Goal: Task Accomplishment & Management: Manage account settings

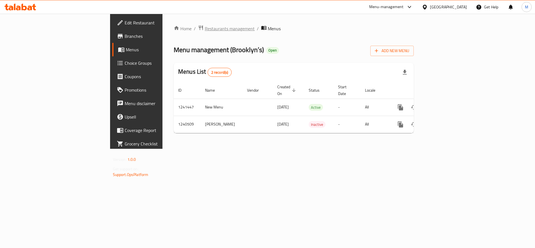
click at [205, 28] on span "Restaurants management" at bounding box center [230, 28] width 50 height 7
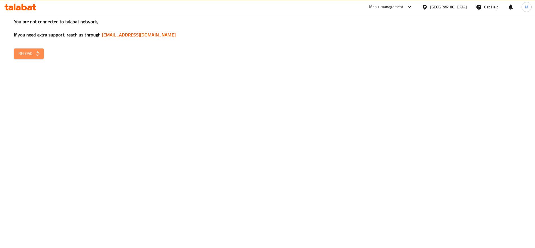
drag, startPoint x: 38, startPoint y: 54, endPoint x: 66, endPoint y: 54, distance: 27.7
click at [38, 54] on icon "button" at bounding box center [38, 54] width 6 height 6
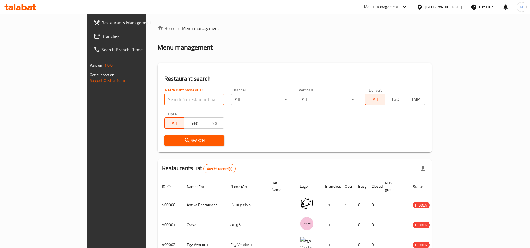
click at [167, 99] on input "search" at bounding box center [194, 99] width 60 height 11
type input "galal"
click at [169, 139] on span "Search" at bounding box center [194, 140] width 51 height 7
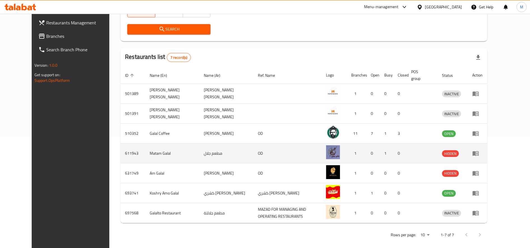
scroll to position [114, 0]
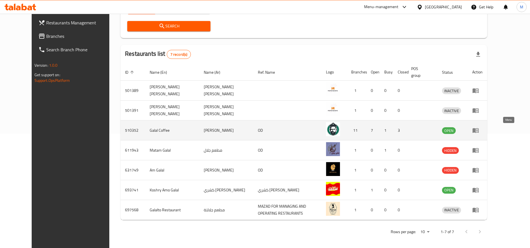
click at [482, 132] on link "enhanced table" at bounding box center [477, 130] width 10 height 7
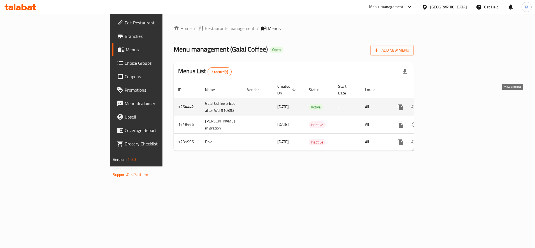
click at [448, 101] on link "enhanced table" at bounding box center [440, 106] width 13 height 13
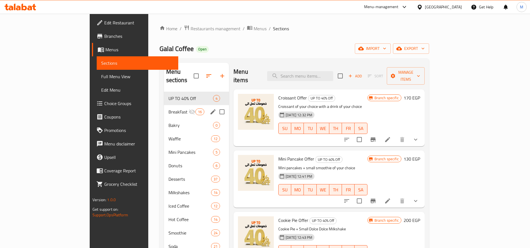
click at [164, 105] on div "BreakFast 16" at bounding box center [196, 111] width 65 height 13
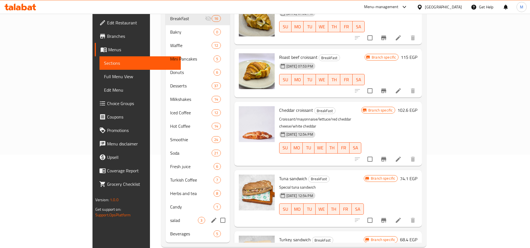
scroll to position [95, 0]
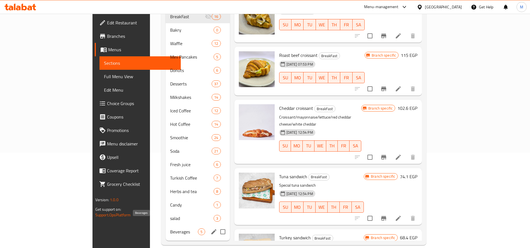
click at [170, 228] on span "Beverages" at bounding box center [184, 231] width 28 height 7
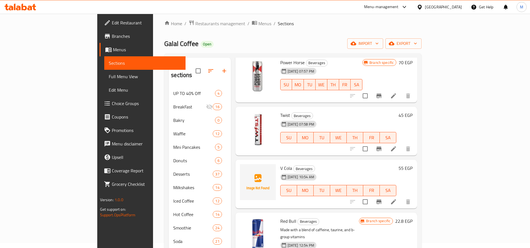
scroll to position [95, 0]
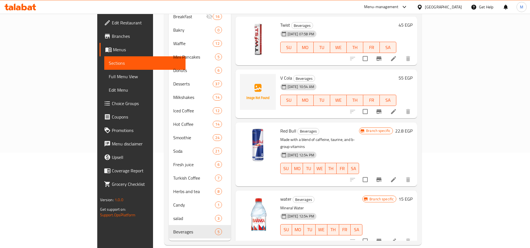
click at [412, 74] on h6 "55 EGP" at bounding box center [405, 78] width 14 height 8
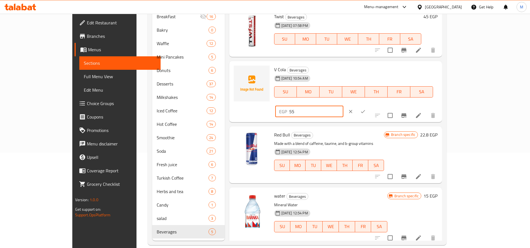
drag, startPoint x: 431, startPoint y: 72, endPoint x: 428, endPoint y: 71, distance: 3.1
click at [343, 106] on input "55" at bounding box center [316, 111] width 54 height 11
type input "45"
click at [369, 105] on button "ok" at bounding box center [363, 111] width 12 height 12
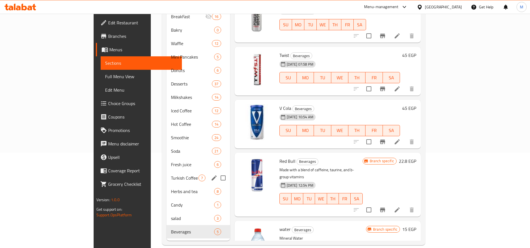
click at [171, 174] on span "Turkish Coffee" at bounding box center [184, 177] width 27 height 7
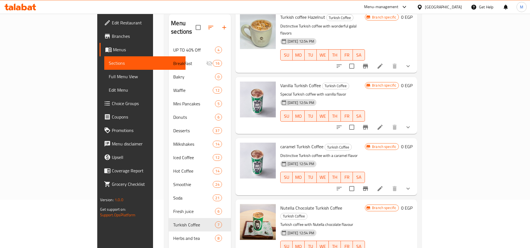
scroll to position [140, 0]
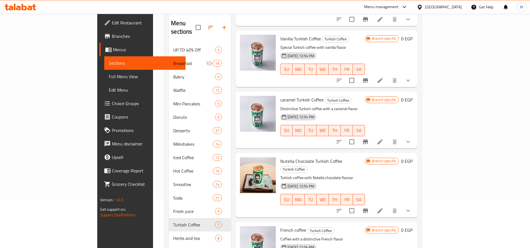
click at [415, 204] on button "show more" at bounding box center [407, 210] width 13 height 13
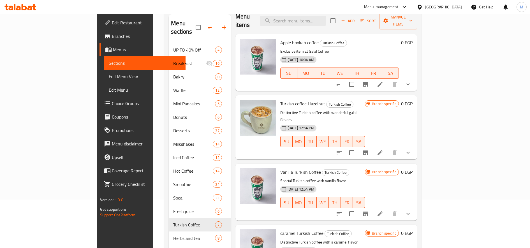
scroll to position [0, 0]
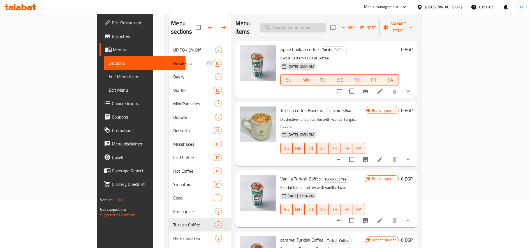
click at [326, 23] on input "search" at bounding box center [293, 28] width 66 height 10
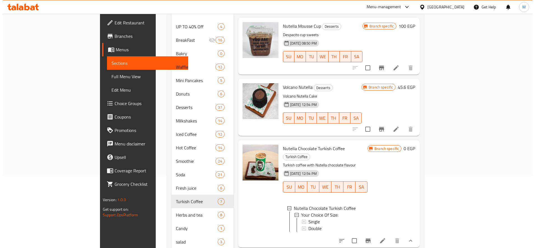
scroll to position [95, 0]
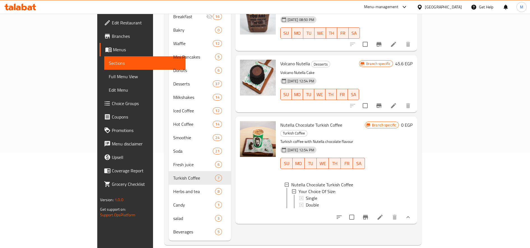
type input "نوت"
click at [306, 195] on div "Single" at bounding box center [333, 198] width 55 height 7
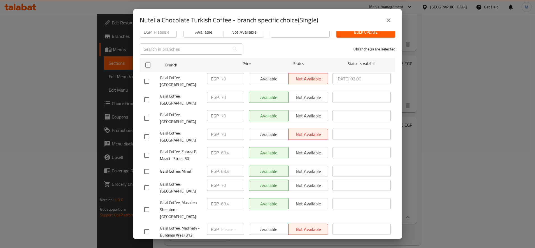
scroll to position [110, 0]
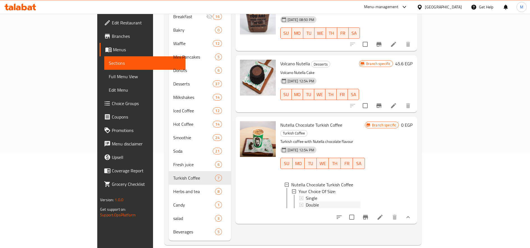
click at [306, 201] on span "Double" at bounding box center [312, 204] width 13 height 7
click at [306, 195] on span "Single" at bounding box center [311, 198] width 11 height 7
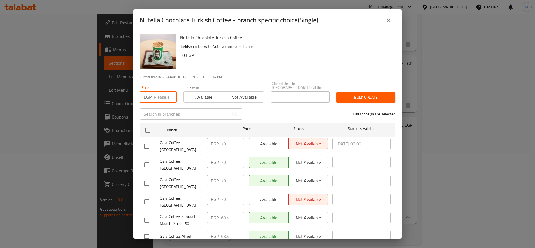
click at [163, 94] on input "number" at bounding box center [165, 96] width 23 height 11
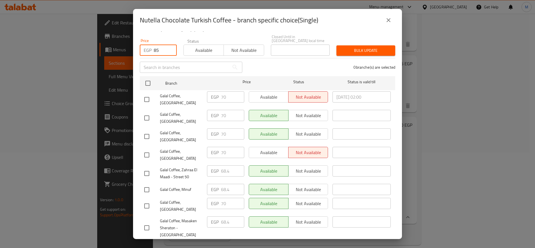
scroll to position [93, 0]
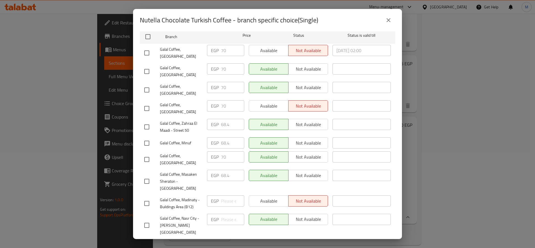
type input "85"
click at [142, 47] on input "checkbox" at bounding box center [147, 53] width 12 height 12
checkbox input "true"
click at [145, 66] on input "checkbox" at bounding box center [147, 72] width 12 height 12
checkbox input "true"
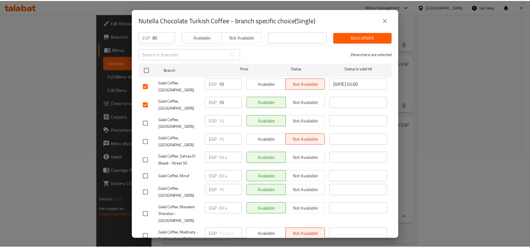
scroll to position [47, 0]
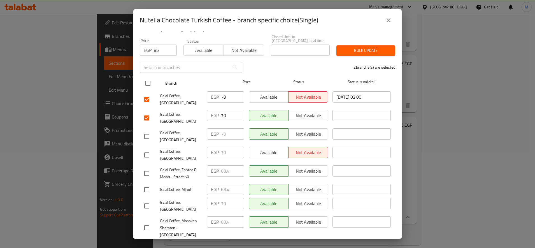
drag, startPoint x: 148, startPoint y: 78, endPoint x: 197, endPoint y: 75, distance: 49.4
click at [148, 78] on input "checkbox" at bounding box center [148, 83] width 12 height 12
checkbox input "true"
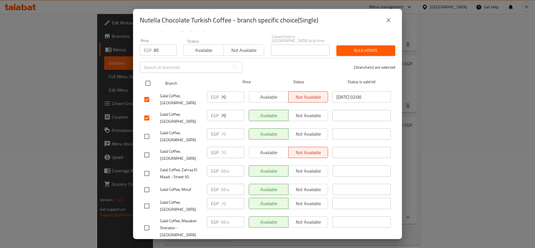
checkbox input "true"
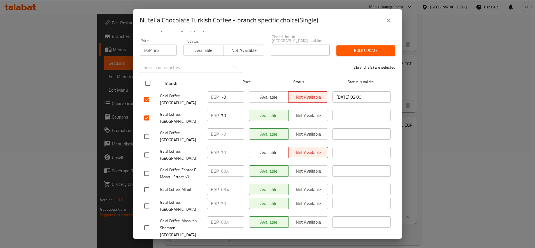
checkbox input "true"
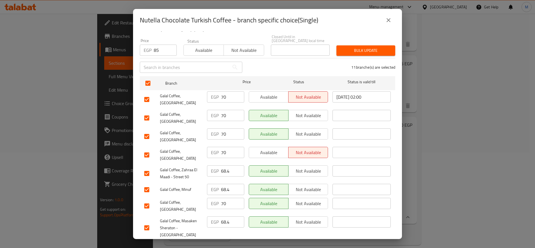
click at [364, 47] on span "Bulk update" at bounding box center [366, 50] width 50 height 7
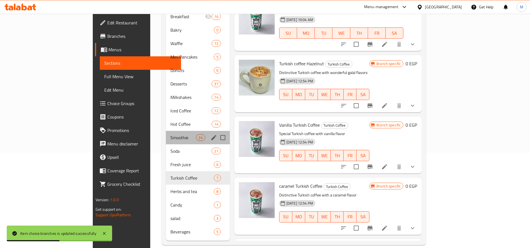
click at [166, 131] on div "Smoothie 24" at bounding box center [198, 137] width 64 height 13
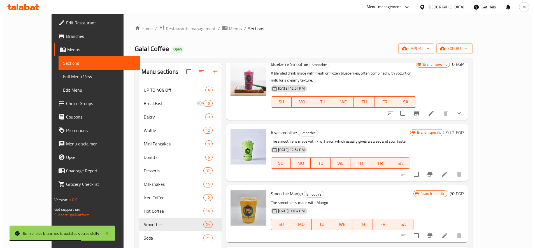
scroll to position [140, 0]
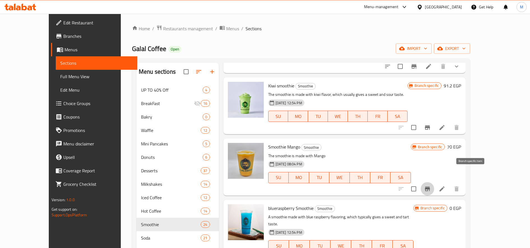
click at [430, 185] on icon "Branch-specific-item" at bounding box center [427, 188] width 7 height 7
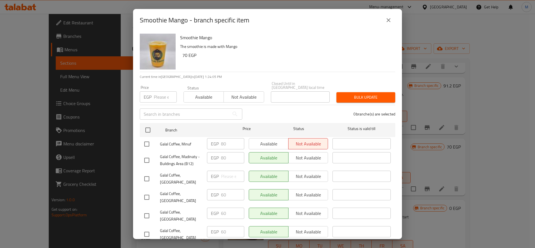
click at [159, 97] on input "number" at bounding box center [165, 96] width 23 height 11
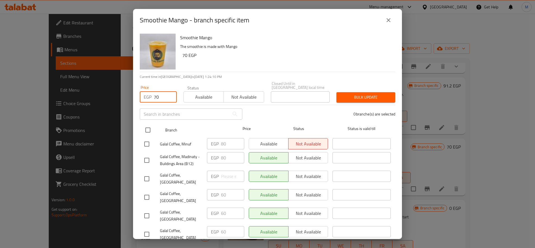
type input "70"
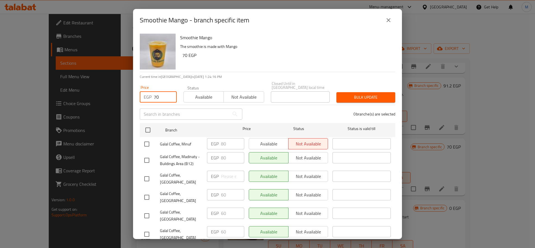
scroll to position [47, 0]
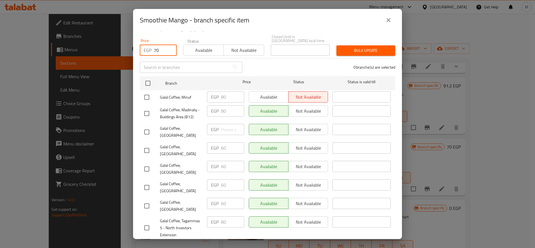
click at [150, 127] on input "checkbox" at bounding box center [147, 132] width 12 height 12
checkbox input "true"
click at [148, 140] on div "Galal Coffee, [GEOGRAPHIC_DATA]" at bounding box center [173, 150] width 63 height 21
click at [148, 148] on input "checkbox" at bounding box center [147, 151] width 12 height 12
checkbox input "true"
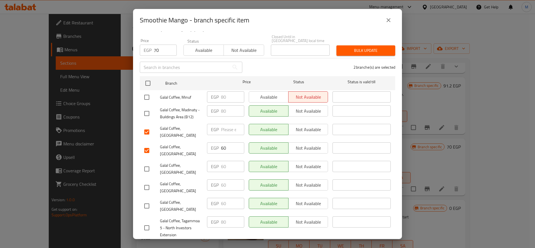
click at [150, 159] on div "Galal Coffee, [GEOGRAPHIC_DATA]" at bounding box center [173, 169] width 63 height 21
click at [145, 164] on input "checkbox" at bounding box center [147, 169] width 12 height 12
checkbox input "true"
click at [146, 181] on input "checkbox" at bounding box center [147, 187] width 12 height 12
checkbox input "true"
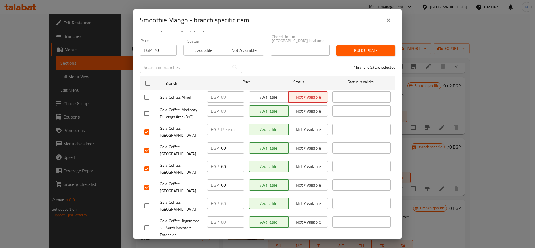
click at [146, 200] on input "checkbox" at bounding box center [147, 206] width 12 height 12
checkbox input "true"
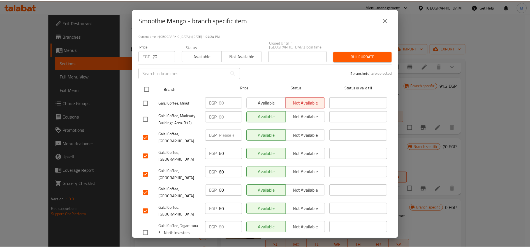
scroll to position [0, 0]
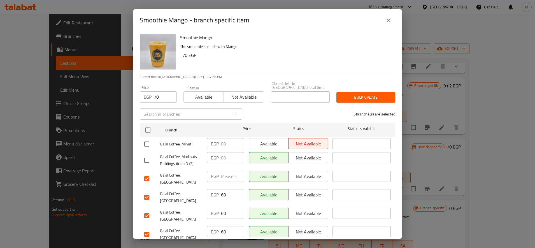
click at [357, 94] on span "Bulk update" at bounding box center [366, 97] width 50 height 7
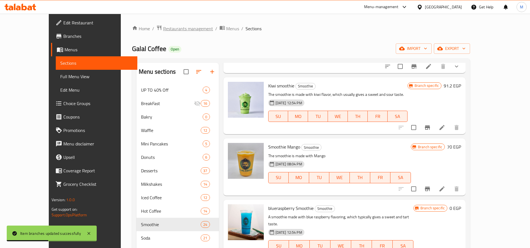
click at [163, 29] on span "Restaurants management" at bounding box center [188, 28] width 50 height 7
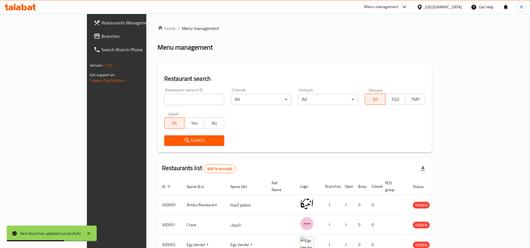
click at [164, 103] on input "search" at bounding box center [194, 99] width 60 height 11
type input "ل"
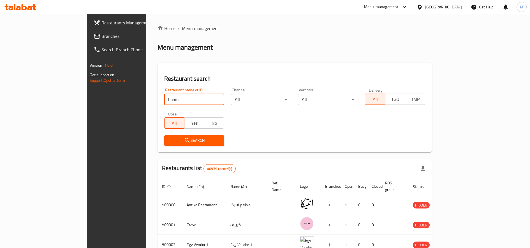
click button "Search" at bounding box center [194, 140] width 60 height 10
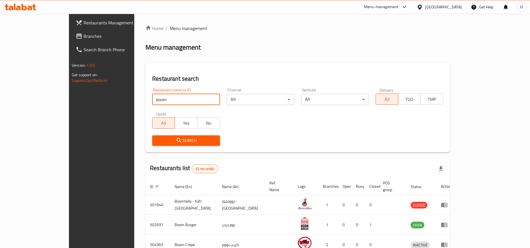
click at [152, 101] on input "boom" at bounding box center [186, 99] width 68 height 11
paste input "646886"
type input "646886"
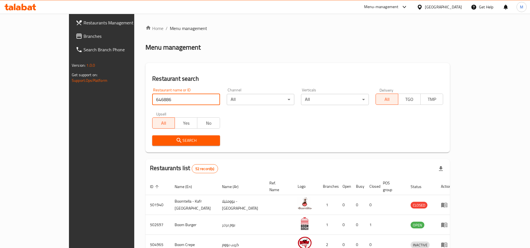
click at [173, 138] on span "Search" at bounding box center [186, 140] width 59 height 7
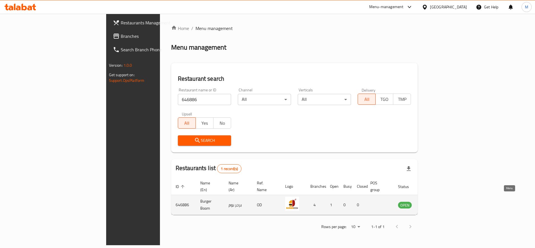
click at [434, 203] on icon "enhanced table" at bounding box center [431, 205] width 6 height 5
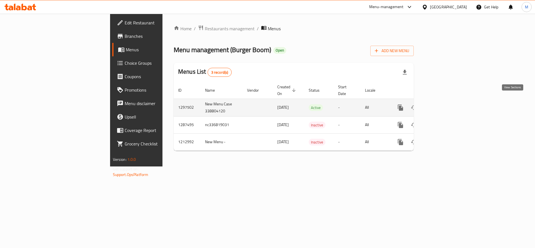
click at [444, 104] on icon "enhanced table" at bounding box center [440, 107] width 7 height 7
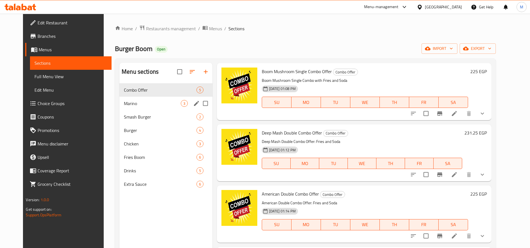
click at [124, 101] on span "Marino" at bounding box center [152, 103] width 57 height 7
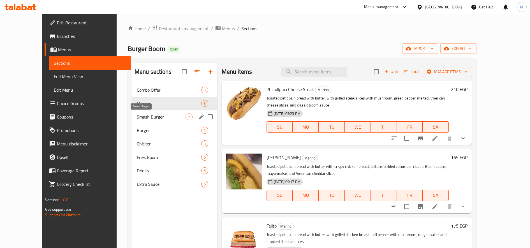
click at [137, 117] on span "Smash Burger" at bounding box center [161, 116] width 49 height 7
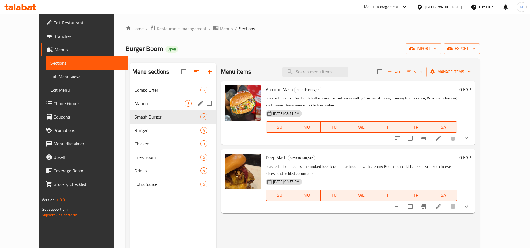
click at [136, 97] on div "Marino 3" at bounding box center [173, 103] width 86 height 13
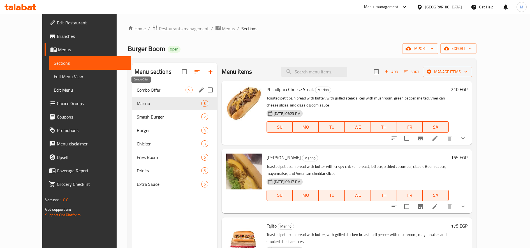
click at [149, 92] on span "Combo Offer" at bounding box center [161, 90] width 49 height 7
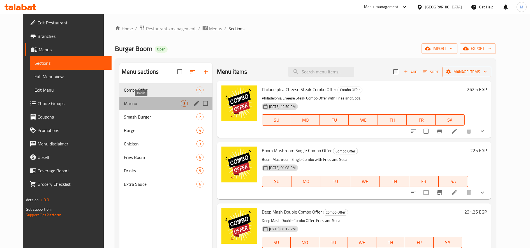
click at [146, 103] on span "Marino" at bounding box center [152, 103] width 57 height 7
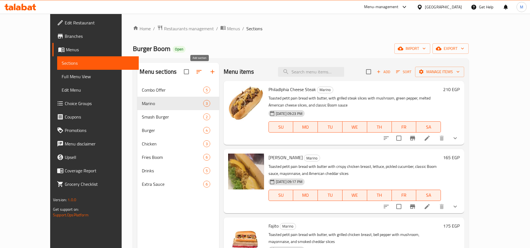
click at [206, 71] on button "button" at bounding box center [212, 71] width 13 height 13
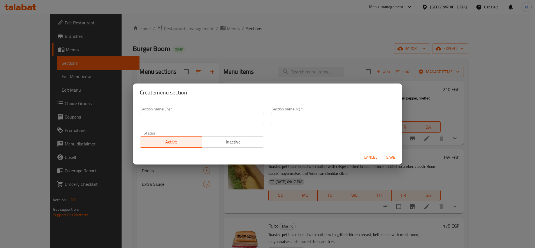
click at [217, 118] on input "text" at bounding box center [202, 118] width 124 height 11
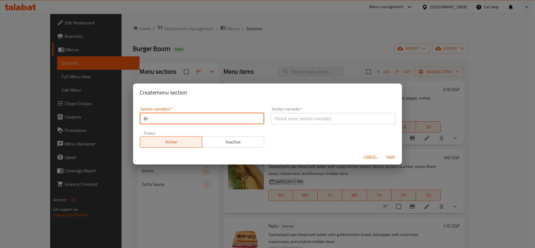
type input "BreakFast"
type input "الفطـار"
click at [389, 155] on span "Save" at bounding box center [390, 157] width 13 height 7
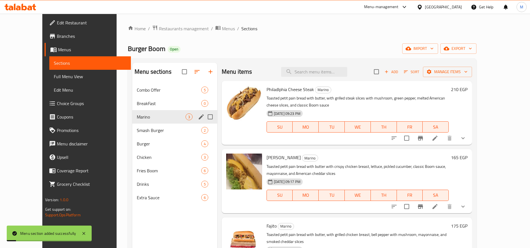
click at [140, 106] on span "BreakFast" at bounding box center [169, 103] width 64 height 7
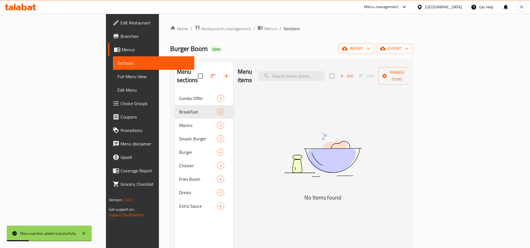
click at [355, 75] on button "Add" at bounding box center [347, 76] width 18 height 9
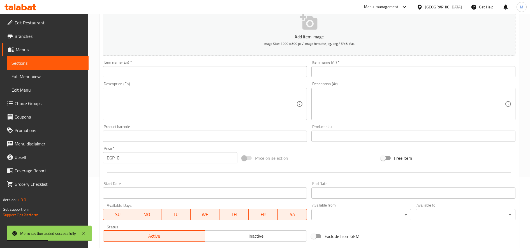
scroll to position [93, 0]
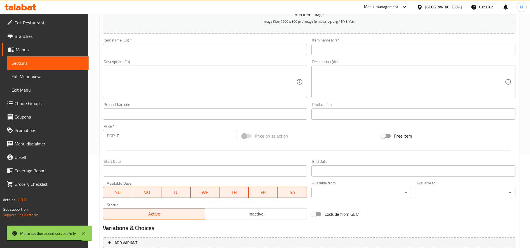
click at [368, 53] on input "text" at bounding box center [413, 49] width 204 height 11
paste input "تشيكن [PERSON_NAME] ب75"
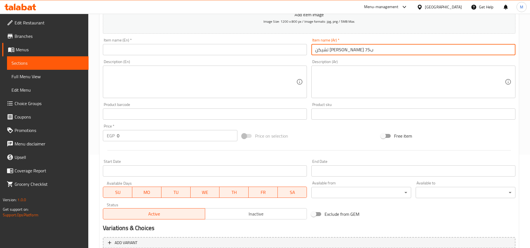
drag, startPoint x: 324, startPoint y: 50, endPoint x: 302, endPoint y: 52, distance: 21.9
click at [302, 52] on div "Add item image Image Size: 1200 x 800 px / Image formats: jpg, png / 5MB Max. I…" at bounding box center [309, 100] width 417 height 241
drag, startPoint x: 323, startPoint y: 46, endPoint x: 318, endPoint y: 48, distance: 6.2
click at [323, 46] on input "تشيكن [PERSON_NAME] ب75" at bounding box center [413, 49] width 204 height 11
drag, startPoint x: 316, startPoint y: 48, endPoint x: 322, endPoint y: 50, distance: 6.6
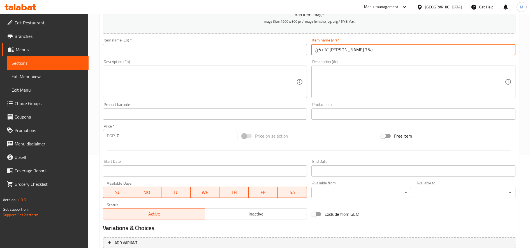
click at [322, 50] on input "تشيكن [PERSON_NAME] ب75" at bounding box center [413, 49] width 204 height 11
click at [347, 50] on input "تشيكن [PERSON_NAME] ب75" at bounding box center [413, 49] width 204 height 11
type input "تشيكن [PERSON_NAME] ب75"
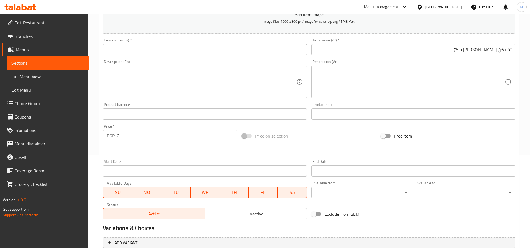
drag, startPoint x: 455, startPoint y: 43, endPoint x: 480, endPoint y: 44, distance: 25.8
click at [480, 44] on div "Item name (Ar)   * [PERSON_NAME] ب75 Item name (Ar) *" at bounding box center [413, 46] width 204 height 17
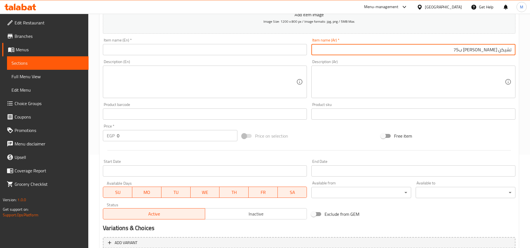
drag, startPoint x: 469, startPoint y: 50, endPoint x: 476, endPoint y: 50, distance: 7.6
click at [476, 50] on input "تشيكن [PERSON_NAME] ب75" at bounding box center [413, 49] width 204 height 11
click at [177, 138] on input "0" at bounding box center [177, 135] width 120 height 11
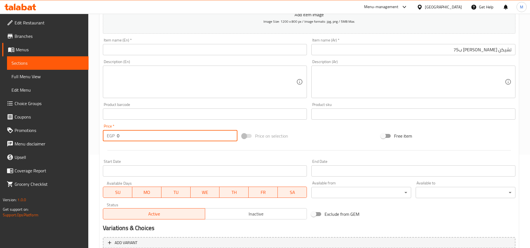
click at [177, 138] on input "0" at bounding box center [177, 135] width 120 height 11
paste input "75"
type input "75"
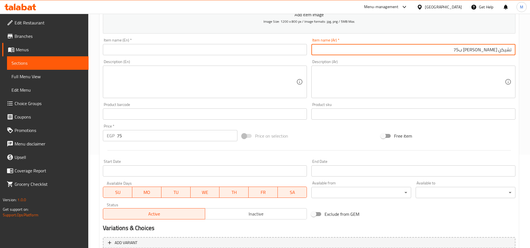
drag, startPoint x: 467, startPoint y: 50, endPoint x: 476, endPoint y: 50, distance: 9.0
click at [476, 50] on input "تشيكن [PERSON_NAME] ب75" at bounding box center [413, 49] width 204 height 11
click at [500, 52] on input "تشيكن [PERSON_NAME]" at bounding box center [413, 49] width 204 height 11
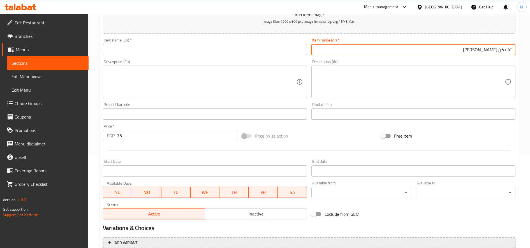
type input "تشيكن [PERSON_NAME]"
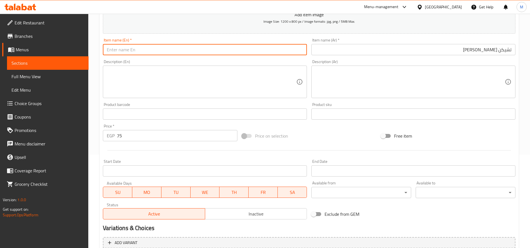
click at [151, 52] on input "text" at bounding box center [205, 49] width 204 height 11
paste input "Chicken Grill Muffin"
type input "Chicken Grill Muffin"
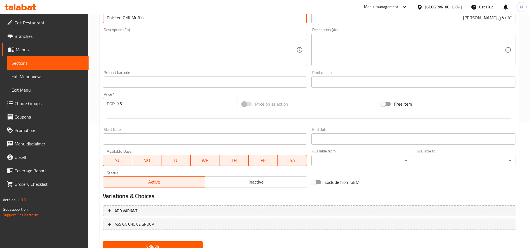
scroll to position [148, 0]
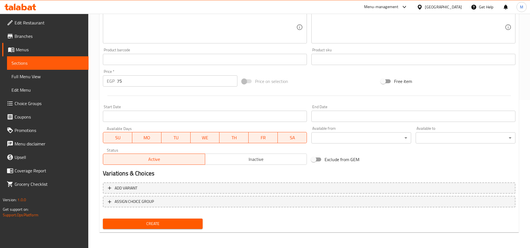
drag, startPoint x: 184, startPoint y: 220, endPoint x: 187, endPoint y: 219, distance: 3.8
click at [184, 220] on span "Create" at bounding box center [152, 223] width 91 height 7
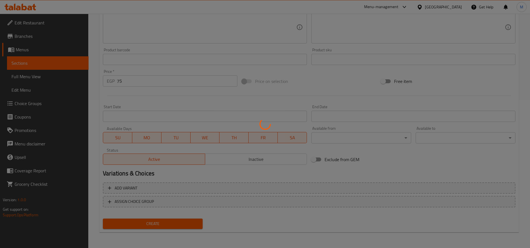
type input "0"
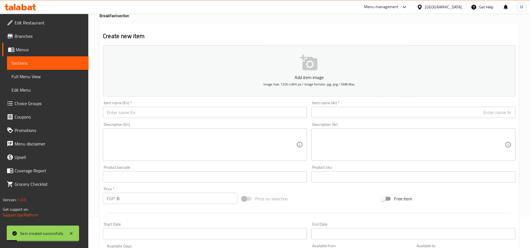
scroll to position [0, 0]
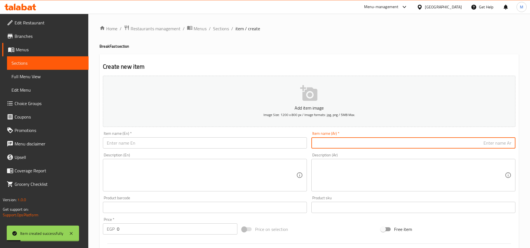
click at [387, 146] on input "text" at bounding box center [413, 142] width 204 height 11
paste input "بيض مافن 50"
type input "بيض مافن"
click at [173, 231] on input "0" at bounding box center [177, 228] width 120 height 11
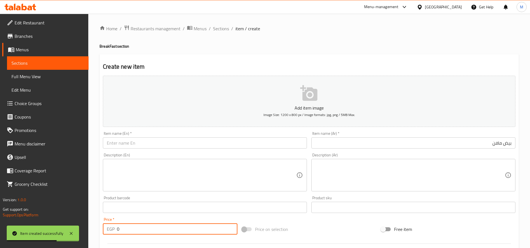
click at [173, 231] on input "0" at bounding box center [177, 228] width 120 height 11
type input "50"
click at [130, 143] on input "text" at bounding box center [205, 142] width 204 height 11
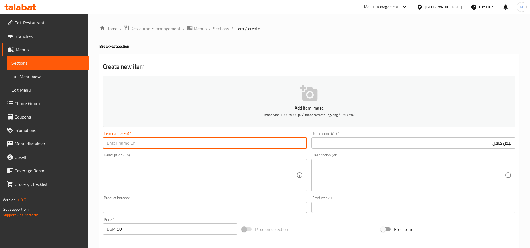
paste input "Egg muffins"
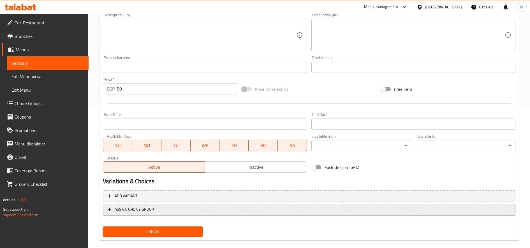
scroll to position [47, 0]
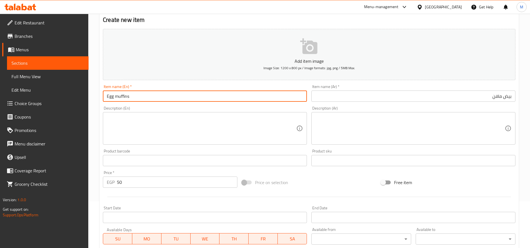
type input "Egg muffins"
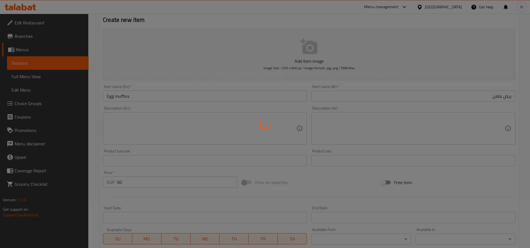
type input "0"
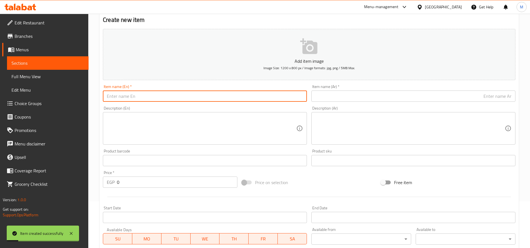
paste input "برجر بالبيض مافن ب80"
type input "برجر بالبيض مافن ب80"
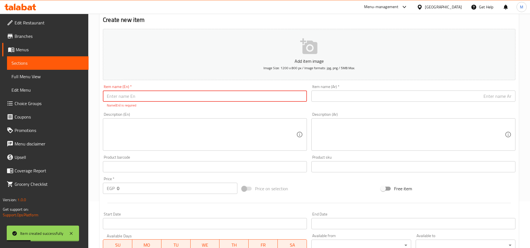
click at [354, 100] on input "text" at bounding box center [413, 95] width 204 height 11
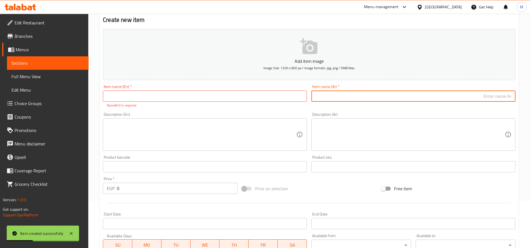
paste input "برجر بالبيض مافن ب80"
type input "برجر بالبيض مافن"
click at [159, 189] on input "0" at bounding box center [177, 188] width 120 height 11
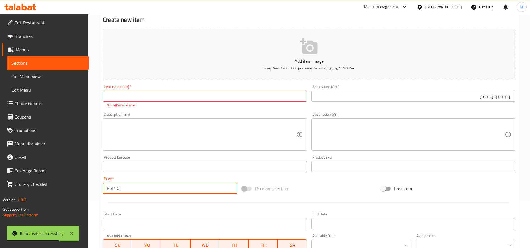
click at [159, 189] on input "0" at bounding box center [177, 188] width 120 height 11
type input "80"
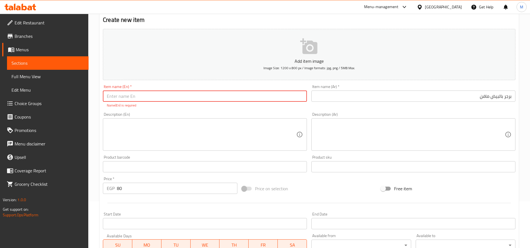
click at [154, 96] on input "text" at bounding box center [205, 95] width 204 height 11
paste input "Egg Burger Muffin"
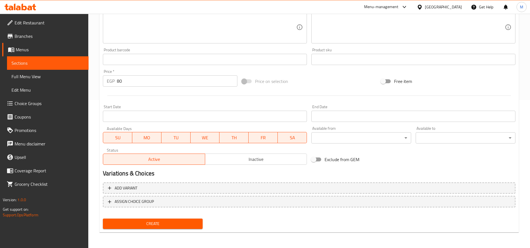
scroll to position [55, 0]
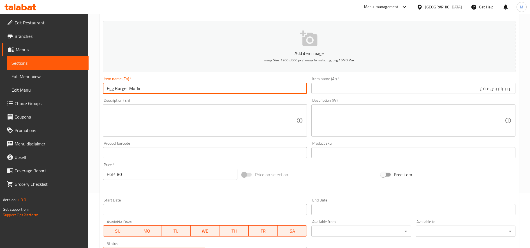
type input "Egg Burger Muffin"
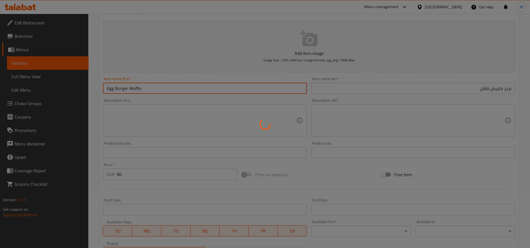
type input "0"
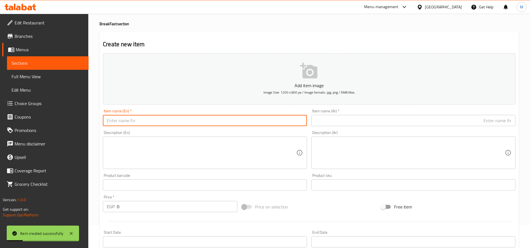
scroll to position [0, 0]
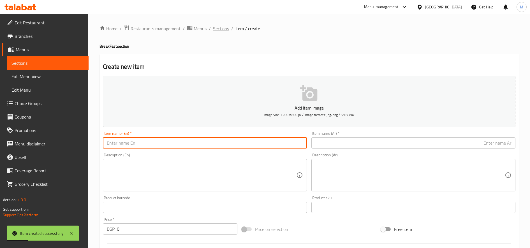
click at [217, 31] on span "Sections" at bounding box center [221, 28] width 16 height 7
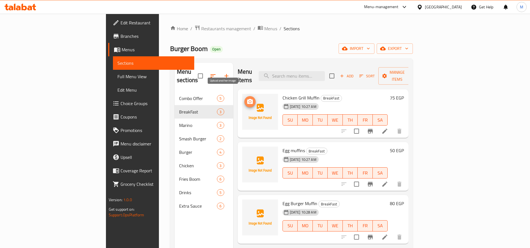
click at [246, 98] on icon "upload picture" at bounding box center [249, 101] width 7 height 7
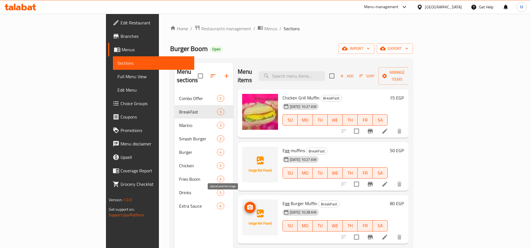
click at [244, 204] on span "upload picture" at bounding box center [249, 207] width 11 height 7
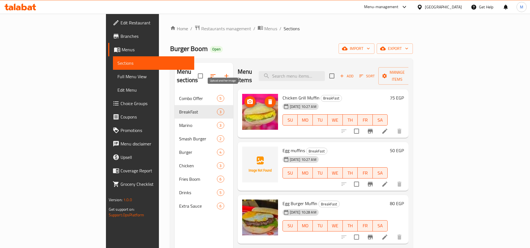
click at [246, 98] on icon "upload picture" at bounding box center [249, 101] width 7 height 7
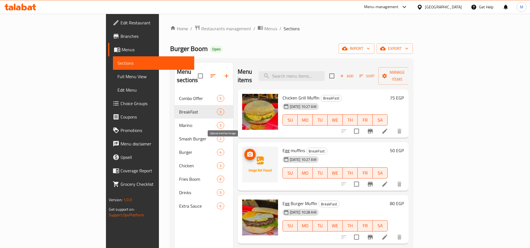
click at [247, 152] on icon "upload picture" at bounding box center [250, 154] width 6 height 5
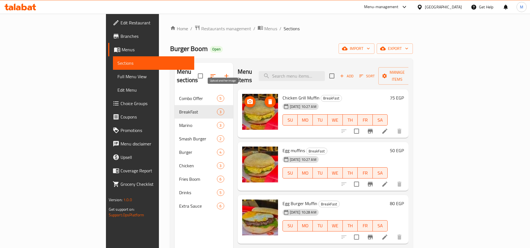
click at [244, 97] on button "upload picture" at bounding box center [249, 101] width 11 height 11
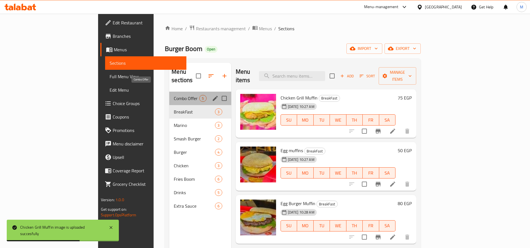
click at [174, 95] on span "Combo Offer" at bounding box center [186, 98] width 25 height 7
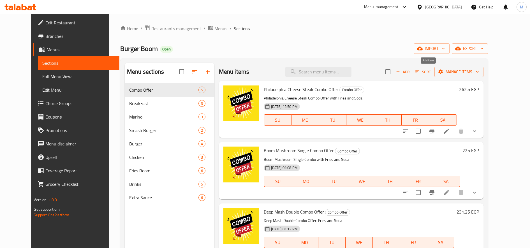
click at [410, 71] on span "Add" at bounding box center [402, 72] width 15 height 6
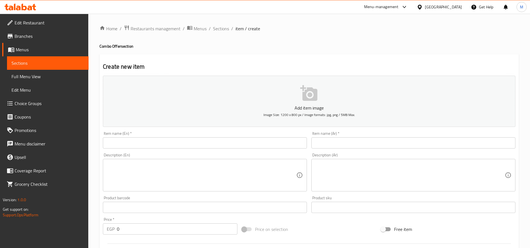
click at [382, 141] on input "text" at bounding box center [413, 142] width 204 height 11
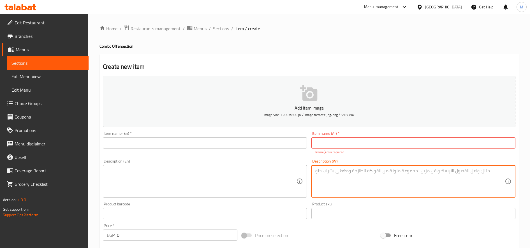
click at [408, 173] on textarea at bounding box center [409, 181] width 189 height 27
paste textarea "وعرض علي الثلاثه 185 مع عصير وخيار مخلل وصوص وبطاطس"
drag, startPoint x: 425, startPoint y: 171, endPoint x: 429, endPoint y: 171, distance: 4.2
click at [429, 171] on textarea "وعرض علي الثلاثه 185 مع عصير وخيار مخلل وصوص وبطاطس" at bounding box center [409, 181] width 189 height 27
click at [390, 170] on textarea "عرض علي الثلاثه 185 مع عصير وخيار مخلل وصوص وبطاطس" at bounding box center [409, 181] width 189 height 27
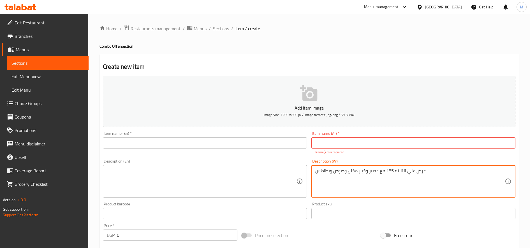
click at [390, 170] on textarea "عرض علي الثلاثه 185 مع عصير وخيار مخلل وصوص وبطاطس" at bounding box center [409, 181] width 189 height 27
paste textarea "[PERSON_NAME]"
paste textarea "بيض مافن"
paste textarea "برجر بالبيض مافن ب80"
click at [500, 171] on textarea "عرض علي الثلاثه (شيكن جريل مافن+بيض مافن+برجر بالبيض مافن ) مع عصير وخيار مخلل …" at bounding box center [409, 181] width 189 height 27
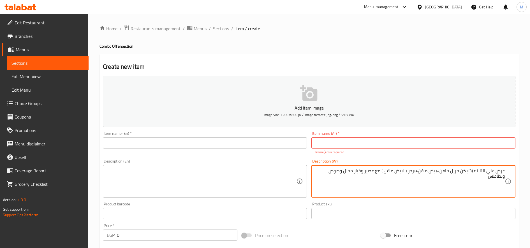
click at [500, 171] on textarea "عرض علي الثلاثه (شيكن جريل مافن+بيض مافن+برجر بالبيض مافن ) مع عصير وخيار مخلل …" at bounding box center [409, 181] width 189 height 27
type textarea "عرض علي الثلاثه (شيكن جريل مافن+بيض مافن+برجر بالبيض مافن ) مع عصير وخيار مخلل …"
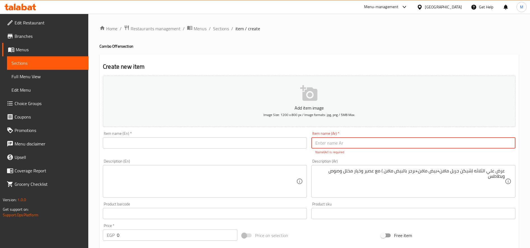
click at [449, 143] on input "text" at bounding box center [413, 142] width 204 height 11
paste input "عرض"
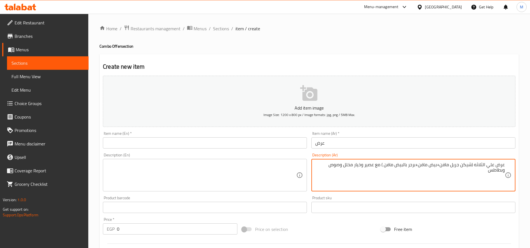
click at [482, 170] on textarea "عرض علي الثلاثه (شيكن جريل مافن+بيض مافن+برجر بالبيض مافن ) مع عصير وخيار مخلل …" at bounding box center [409, 175] width 189 height 27
click at [482, 166] on textarea "عرض علي الثلاثه (شيكن جريل مافن+بيض مافن+برجر بالبيض مافن ) مع عصير وخيار مخلل …" at bounding box center [409, 175] width 189 height 27
click at [448, 146] on input "عرض" at bounding box center [413, 142] width 204 height 11
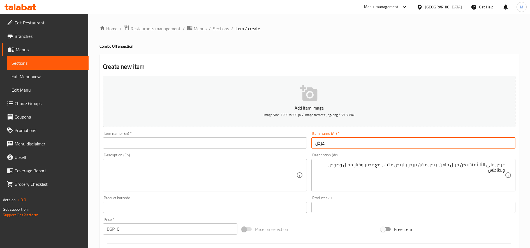
paste input "الثلاثه"
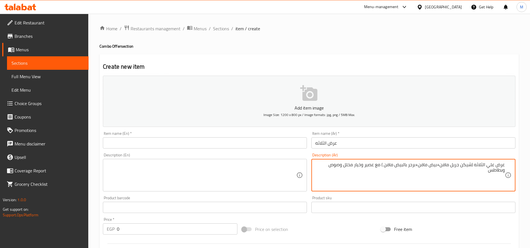
click at [447, 166] on textarea "عرض علي الثلاثه (شيكن جريل مافن+بيض مافن+برجر بالبيض مافن ) مع عصير وخيار مخلل …" at bounding box center [409, 175] width 189 height 27
click at [416, 145] on input "عرض الثلاثه" at bounding box center [413, 142] width 204 height 11
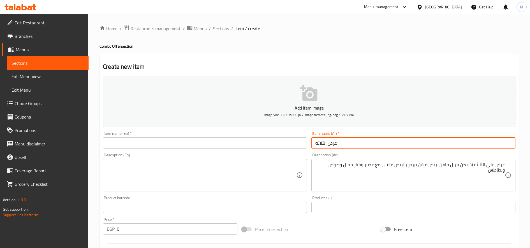
paste input "مافن"
click at [331, 142] on input "عرض الثلاثه مافن" at bounding box center [413, 142] width 204 height 11
type input "عرض الثلاثه مافن"
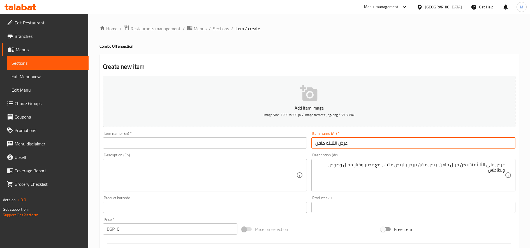
click at [138, 146] on input "text" at bounding box center [205, 142] width 204 height 11
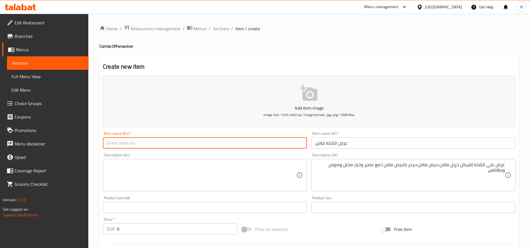
paste input "Three Muffin Show"
click at [134, 139] on input "Three Muffin Show" at bounding box center [205, 142] width 204 height 11
type input "Three Muffin Offer"
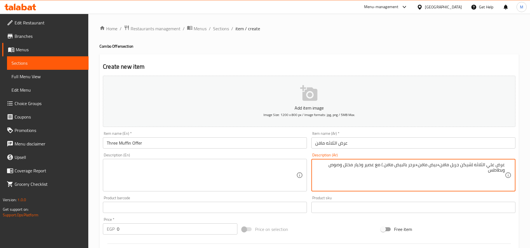
click at [370, 166] on textarea "عرض علي الثلاثه (شيكن جريل مافن+بيض مافن+برجر بالبيض مافن ) مع عصير وخيار مخلل …" at bounding box center [409, 175] width 189 height 27
click at [132, 181] on textarea at bounding box center [201, 175] width 189 height 27
paste textarea "Offer on the three (chicken grill muffin + egg muffin + egg burger muffin) with…"
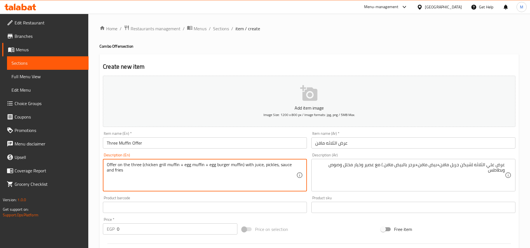
scroll to position [140, 0]
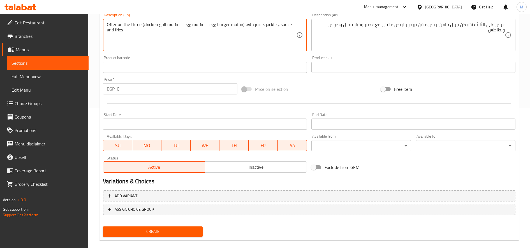
type textarea "Offer on the three (chicken grill muffin + egg muffin + egg burger muffin) with…"
click at [152, 89] on input "0" at bounding box center [177, 88] width 120 height 11
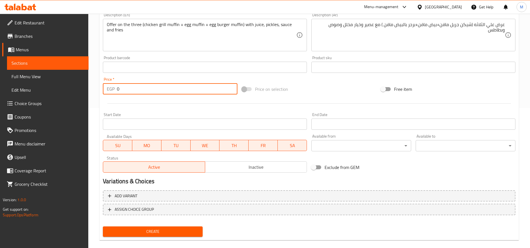
click at [152, 89] on input "0" at bounding box center [177, 88] width 120 height 11
drag, startPoint x: 152, startPoint y: 89, endPoint x: 161, endPoint y: 97, distance: 12.1
click at [159, 96] on div "Price   * EGP 0 Price *" at bounding box center [170, 86] width 139 height 22
type input "264.2857"
click at [103, 226] on button "Create" at bounding box center [153, 231] width 100 height 10
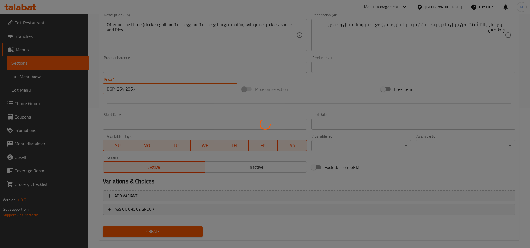
type input "0"
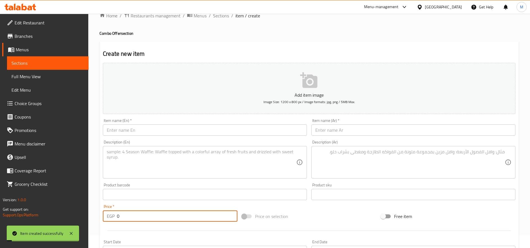
scroll to position [0, 0]
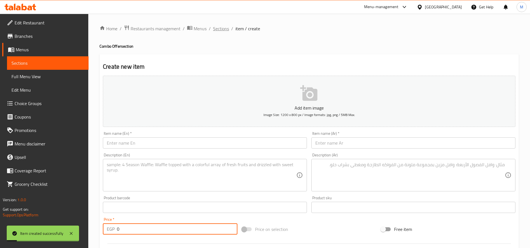
click at [221, 27] on span "Sections" at bounding box center [221, 28] width 16 height 7
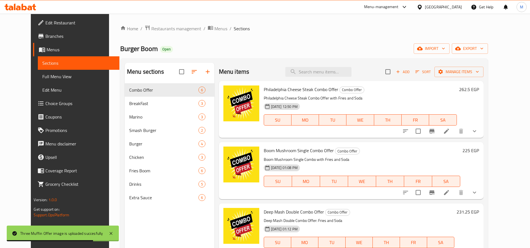
click at [419, 71] on icon "button" at bounding box center [417, 72] width 4 height 3
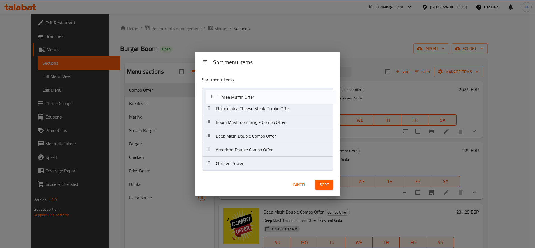
drag, startPoint x: 206, startPoint y: 152, endPoint x: 210, endPoint y: 95, distance: 57.3
click at [210, 96] on nav "Philadelphia Cheese Steak Combo Offer Boom Mushroom Single Combo Offer Deep Mas…" at bounding box center [267, 129] width 131 height 83
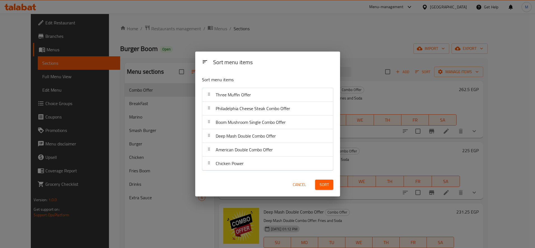
click at [318, 181] on button "Sort" at bounding box center [324, 185] width 18 height 10
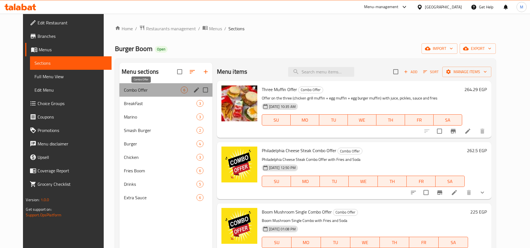
drag, startPoint x: 128, startPoint y: 88, endPoint x: 126, endPoint y: 99, distance: 11.0
click at [128, 90] on span "Combo Offer" at bounding box center [152, 90] width 57 height 7
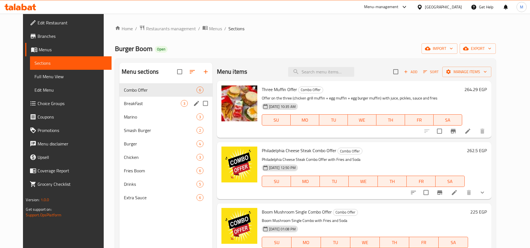
click at [126, 101] on span "BreakFast" at bounding box center [152, 103] width 57 height 7
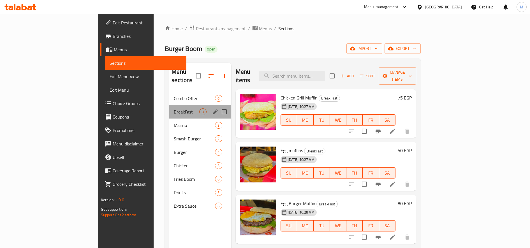
click at [169, 105] on div "BreakFast 3" at bounding box center [200, 111] width 62 height 13
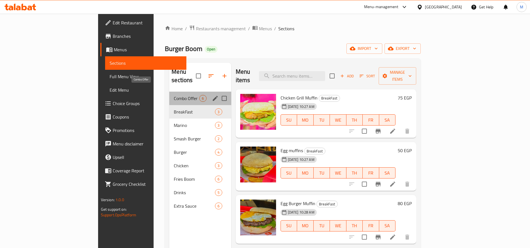
click at [174, 95] on span "Combo Offer" at bounding box center [186, 98] width 25 height 7
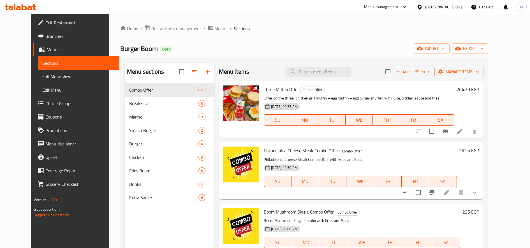
click at [120, 48] on span "Burger Boom" at bounding box center [139, 48] width 38 height 13
copy span "Burger Boom"
click at [154, 34] on div "Home / Restaurants management / Menus / Sections Burger Boom Open import export…" at bounding box center [303, 170] width 367 height 290
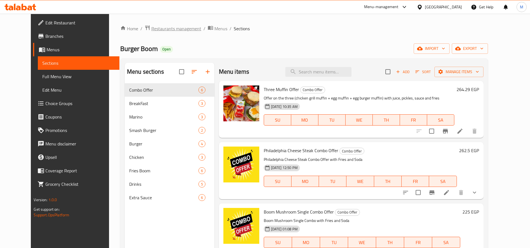
click at [157, 29] on span "Restaurants management" at bounding box center [176, 28] width 50 height 7
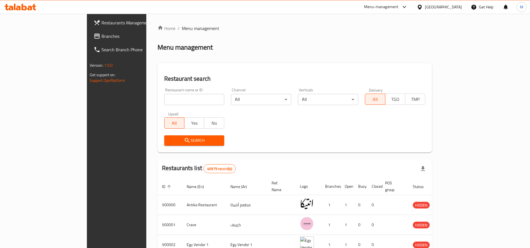
click at [169, 96] on input "search" at bounding box center [194, 99] width 60 height 11
type input "big pizza"
click at [169, 142] on span "Search" at bounding box center [194, 140] width 51 height 7
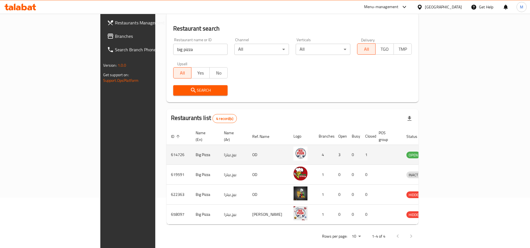
scroll to position [51, 0]
click at [447, 151] on link "enhanced table" at bounding box center [441, 154] width 10 height 7
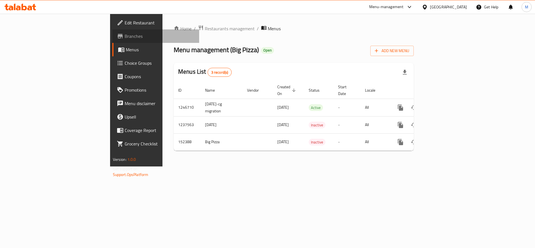
click at [125, 34] on span "Branches" at bounding box center [160, 36] width 70 height 7
click at [125, 36] on span "Branches" at bounding box center [160, 36] width 70 height 7
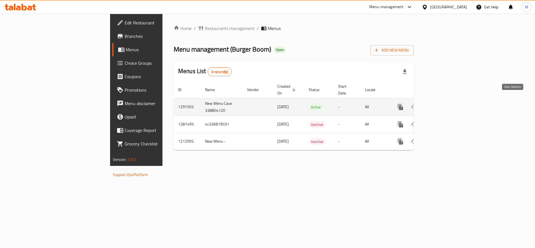
click at [444, 104] on icon "enhanced table" at bounding box center [440, 107] width 7 height 7
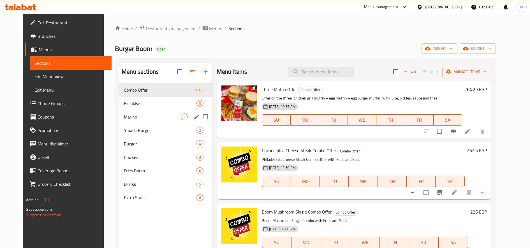
click at [129, 108] on div "BreakFast 3" at bounding box center [165, 103] width 93 height 13
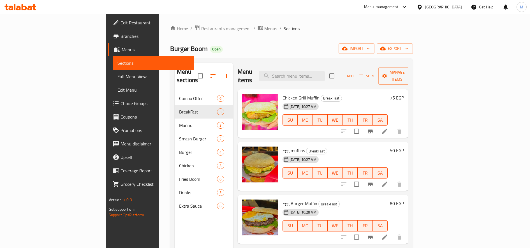
click at [392, 232] on li at bounding box center [385, 237] width 16 height 10
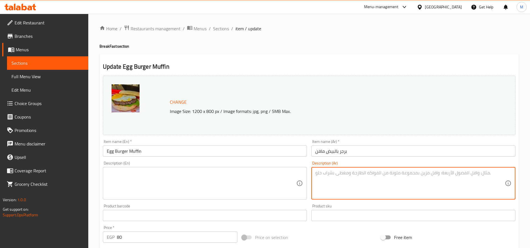
click at [427, 172] on textarea at bounding box center [409, 183] width 189 height 27
paste textarea "جرجير وبيض وبرجر لحم"
type textarea "جرجير وبيض وبرجر لحم"
click at [269, 187] on textarea at bounding box center [201, 183] width 189 height 27
paste textarea "Watercress, eggs and beef burger"
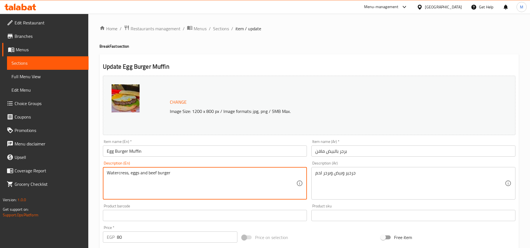
type textarea "Watercress, eggs and beef burger"
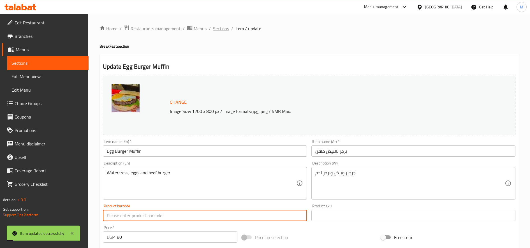
click at [217, 25] on span "Sections" at bounding box center [221, 28] width 16 height 7
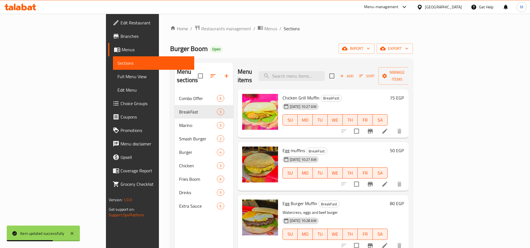
click at [387, 129] on icon at bounding box center [384, 131] width 5 height 5
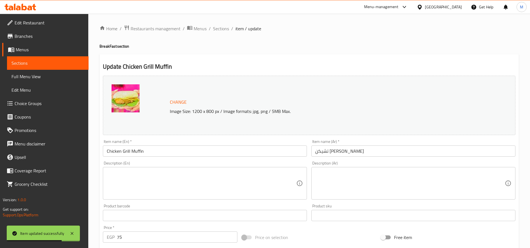
click at [378, 188] on textarea at bounding box center [409, 183] width 189 height 27
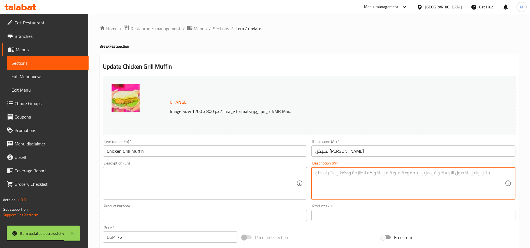
paste textarea "صدور مشويه جبنه جرجير"
type textarea "صدور مشويه جبنه جرجير"
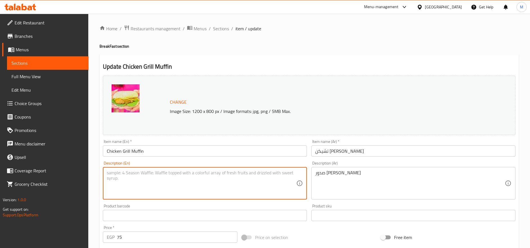
click at [191, 176] on textarea at bounding box center [201, 183] width 189 height 27
paste textarea "Grilled breasts with cheese and arugula"
type textarea "Grilled breasts with cheese and arugula"
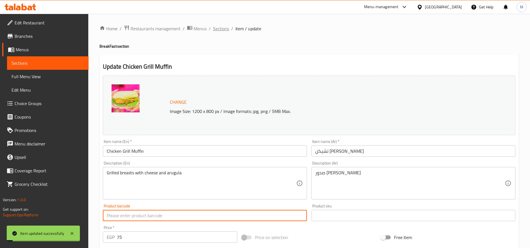
click at [221, 29] on span "Sections" at bounding box center [221, 28] width 16 height 7
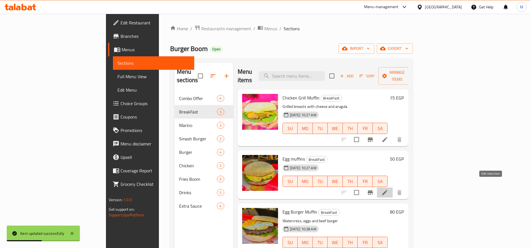
click at [388, 189] on icon at bounding box center [384, 192] width 7 height 7
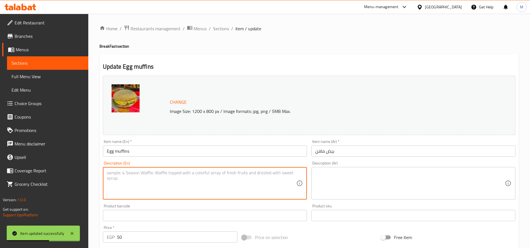
click at [198, 182] on textarea at bounding box center [201, 183] width 189 height 27
paste textarea "Egg muffin with arugula and cheese"
type textarea "Egg muffin with arugula and cheese"
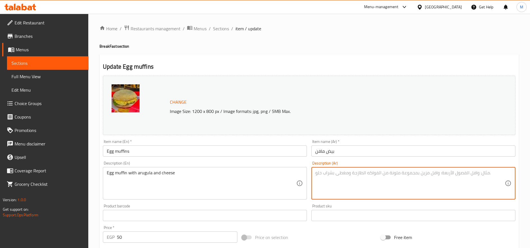
paste textarea "بيض مافن جرجير جبنه"
type textarea "بيض مافن جرجير جبنه"
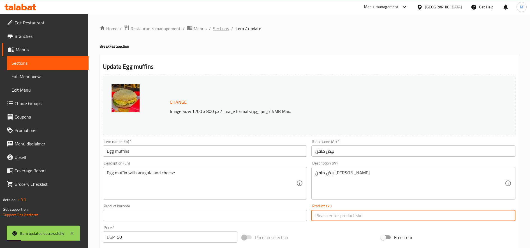
click at [226, 32] on span "Sections" at bounding box center [221, 28] width 16 height 7
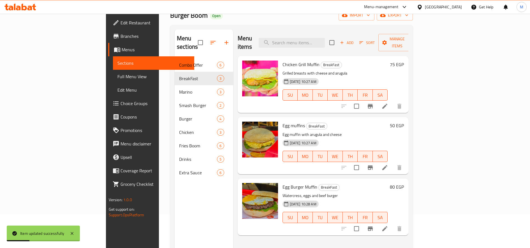
scroll to position [47, 0]
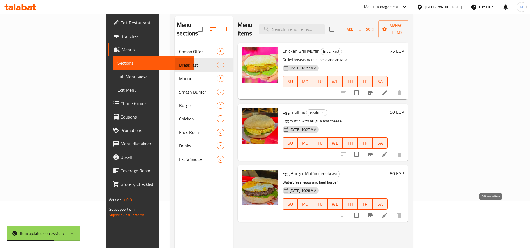
click at [388, 212] on icon at bounding box center [384, 215] width 7 height 7
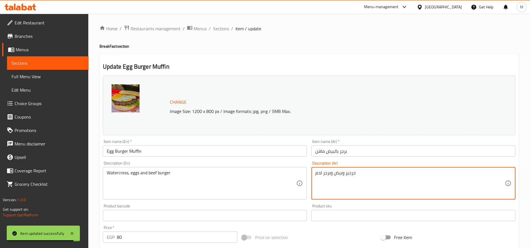
click at [343, 173] on textarea "جرجير وبيض وبرجر لحم" at bounding box center [409, 183] width 189 height 27
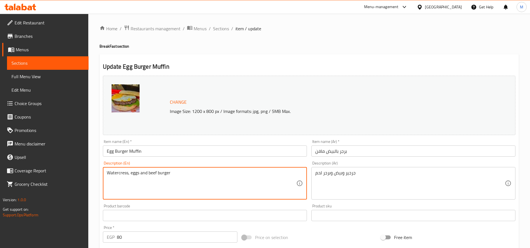
click at [249, 181] on textarea "Watercress, eggs and beef burger" at bounding box center [201, 183] width 189 height 27
paste textarea "Egg and arugula"
type textarea "Egg and arugula burger"
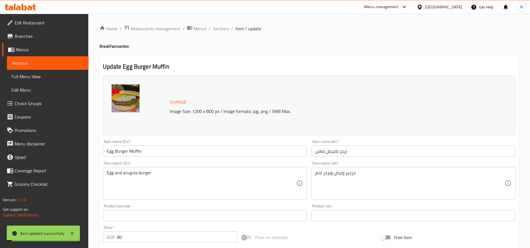
click at [218, 33] on div "Home / Restaurants management / Menus / Sections / item / update BreakFast sect…" at bounding box center [308, 209] width 419 height 368
click at [224, 29] on span "Sections" at bounding box center [221, 28] width 16 height 7
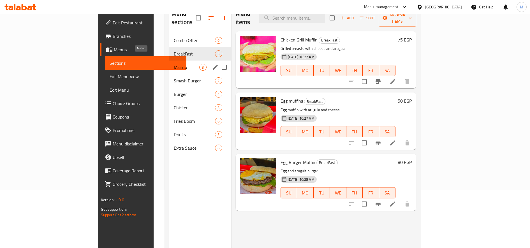
scroll to position [78, 0]
